Goal: Find specific page/section

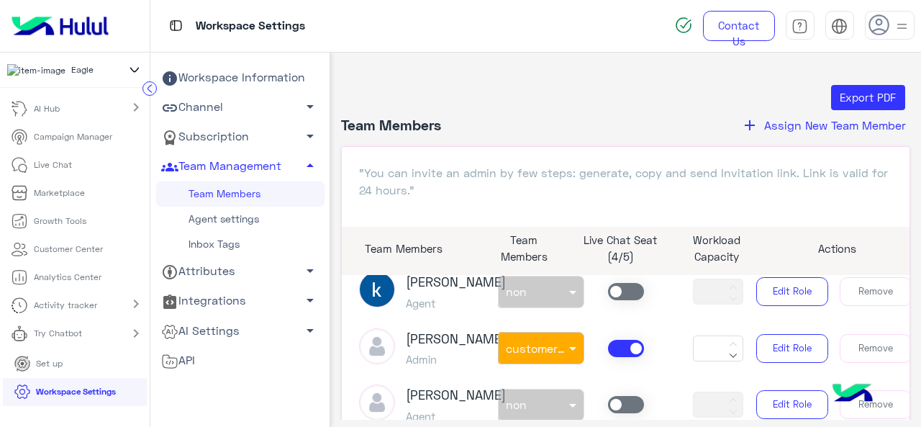
scroll to position [720, 0]
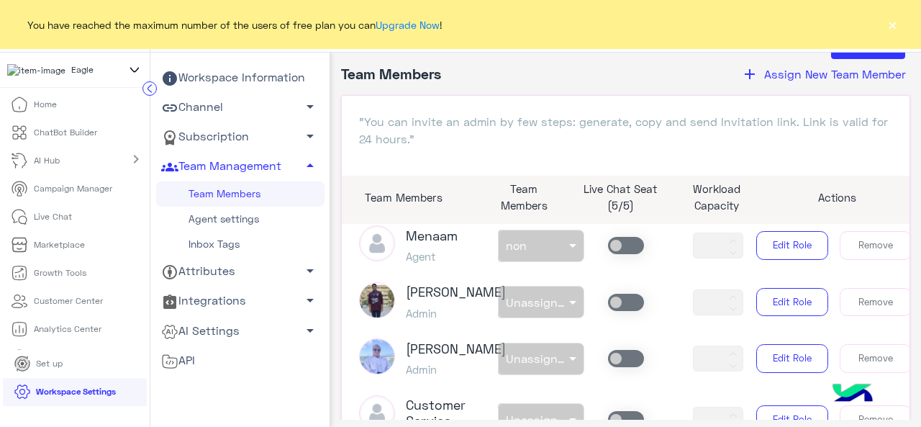
scroll to position [411, 0]
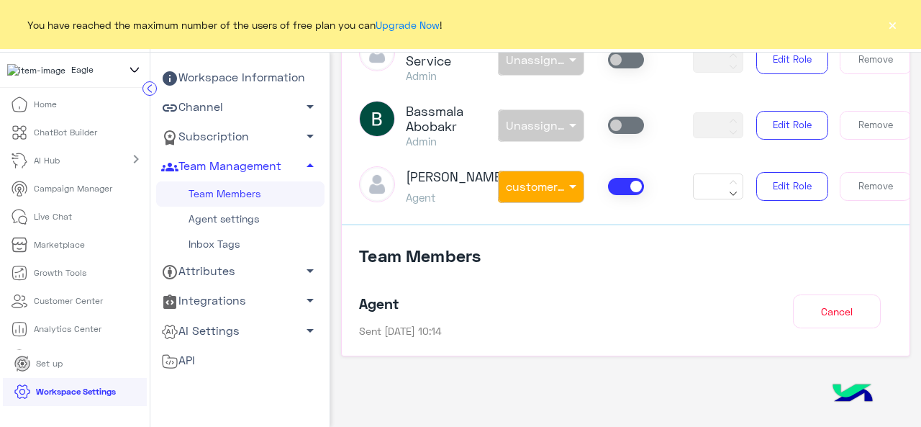
click at [225, 239] on link "Inbox Tags" at bounding box center [240, 244] width 168 height 25
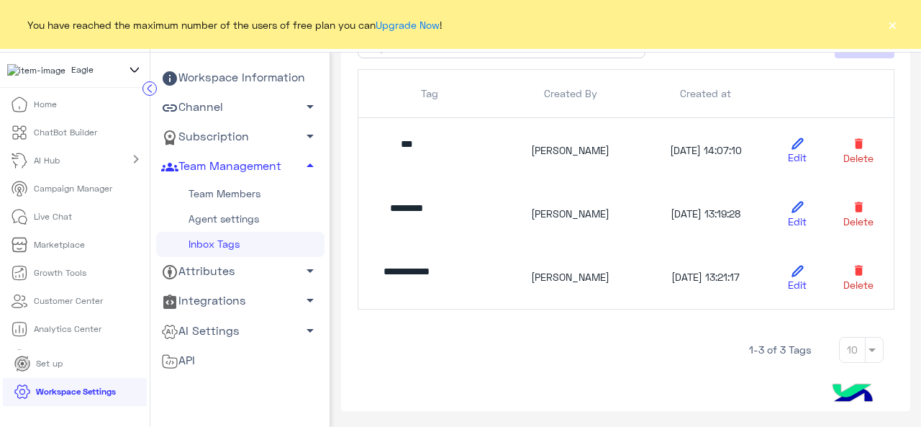
scroll to position [99, 0]
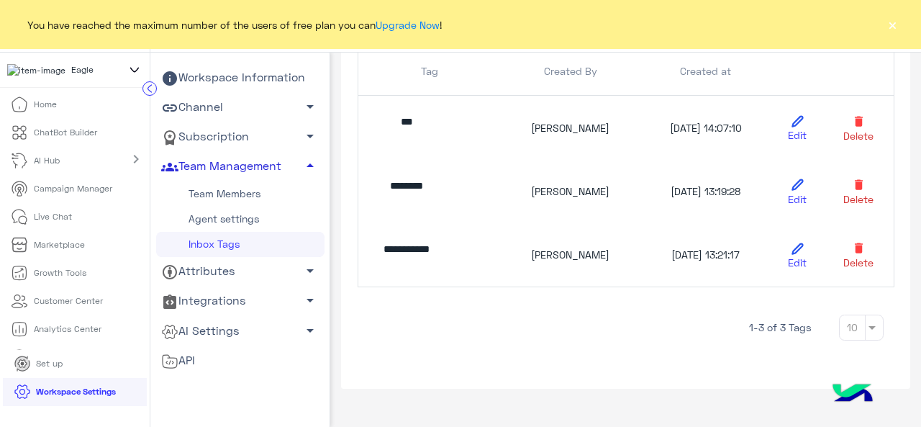
click at [235, 176] on link "Team Management arrow_drop_up" at bounding box center [240, 167] width 168 height 30
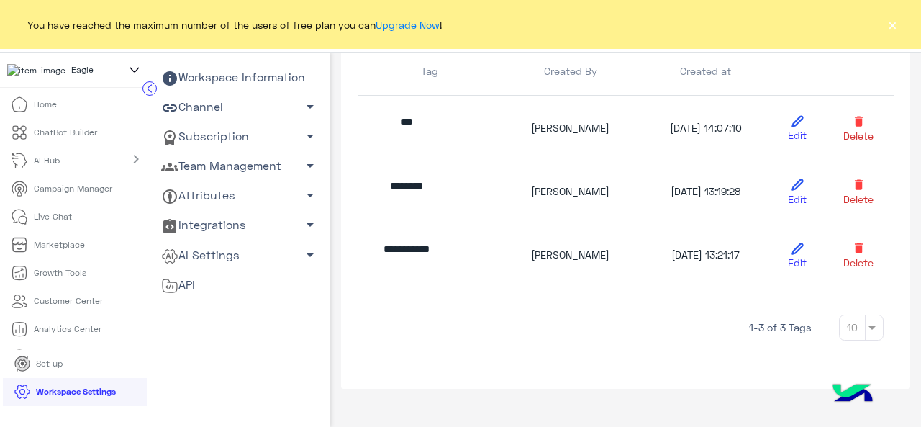
click at [235, 176] on link "Team Management arrow_drop_down" at bounding box center [240, 167] width 168 height 30
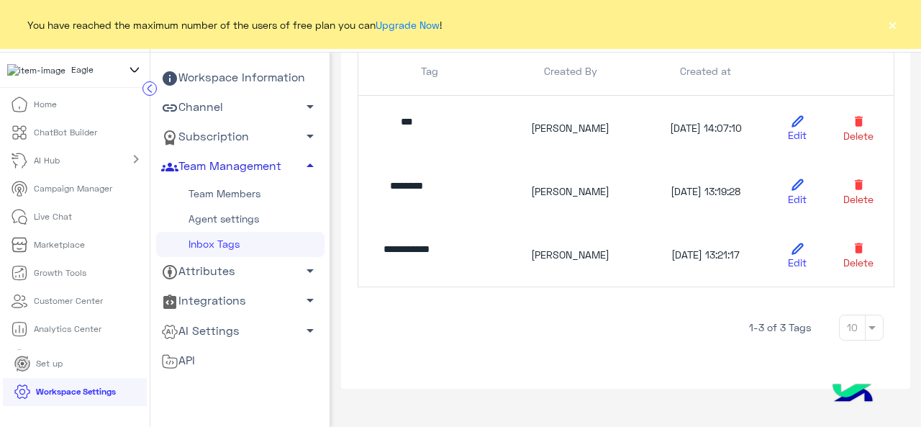
click at [235, 176] on link "Team Management arrow_drop_up" at bounding box center [240, 167] width 168 height 30
click at [266, 165] on link "Team Management arrow_drop_up" at bounding box center [240, 167] width 168 height 30
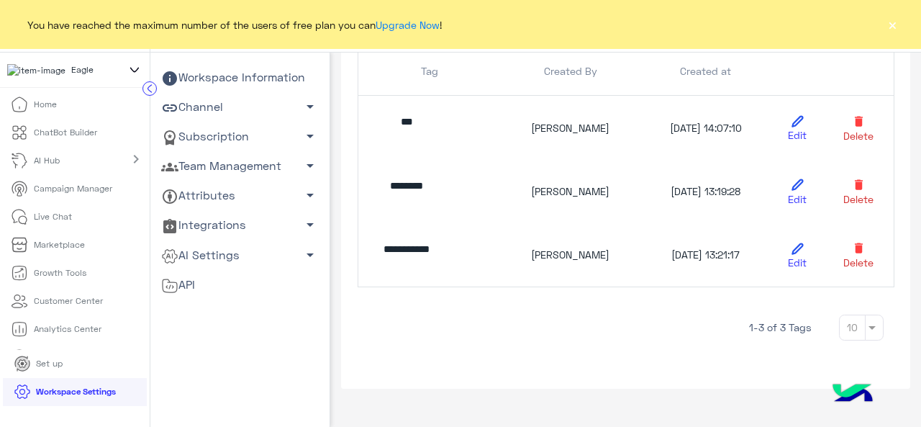
click at [220, 196] on link "Attributes arrow_drop_down" at bounding box center [240, 196] width 168 height 30
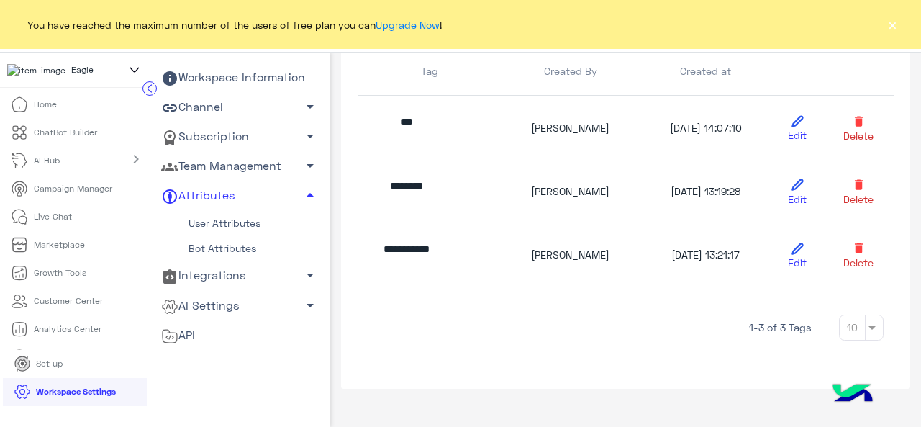
click at [889, 28] on button "×" at bounding box center [892, 24] width 14 height 14
click at [889, 28] on img at bounding box center [898, 26] width 18 height 18
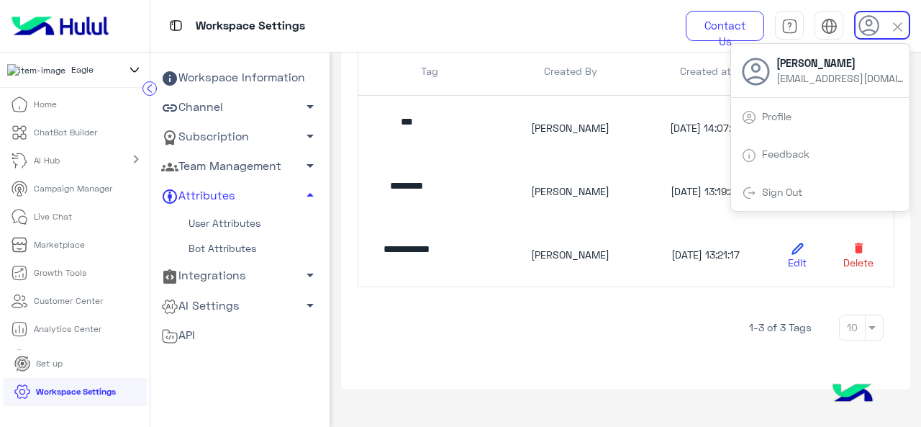
click at [587, 40] on div "Workspace Settings" at bounding box center [407, 26] width 514 height 52
click at [587, 32] on div "Workspace Settings" at bounding box center [407, 26] width 514 height 52
click at [865, 21] on icon at bounding box center [869, 26] width 22 height 22
